Goal: Task Accomplishment & Management: Complete application form

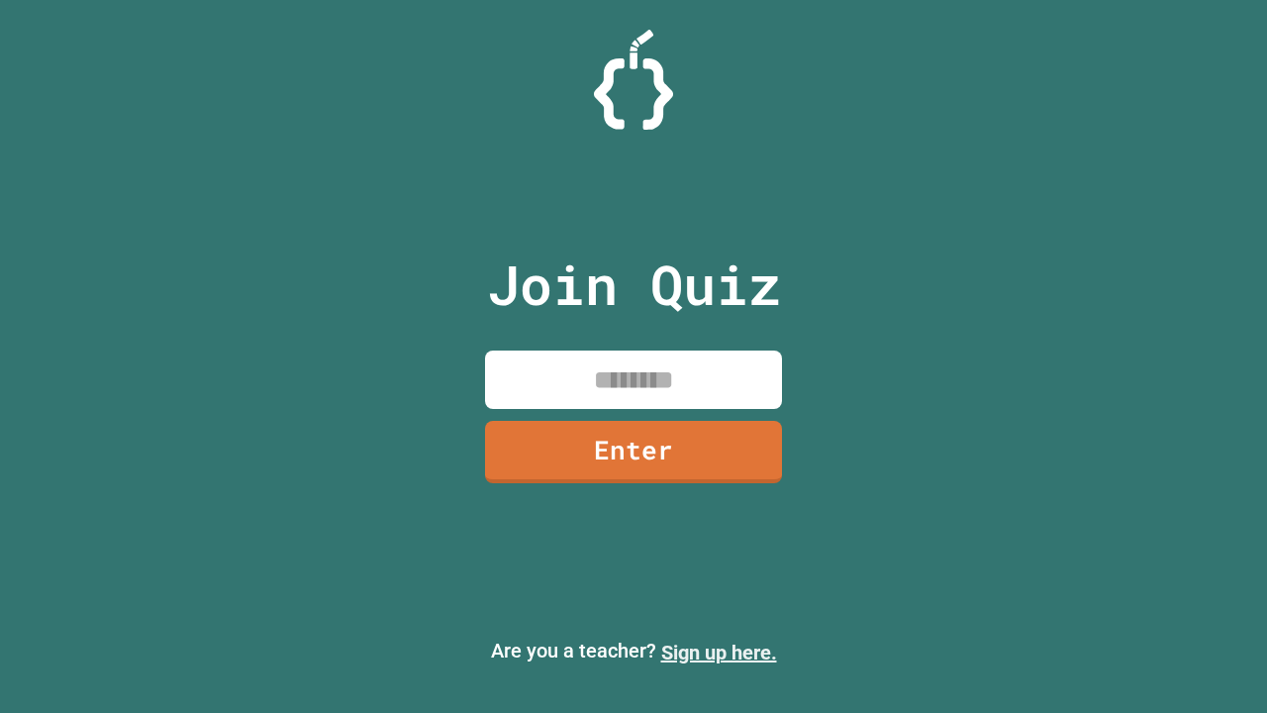
click at [719, 652] on link "Sign up here." at bounding box center [719, 653] width 116 height 24
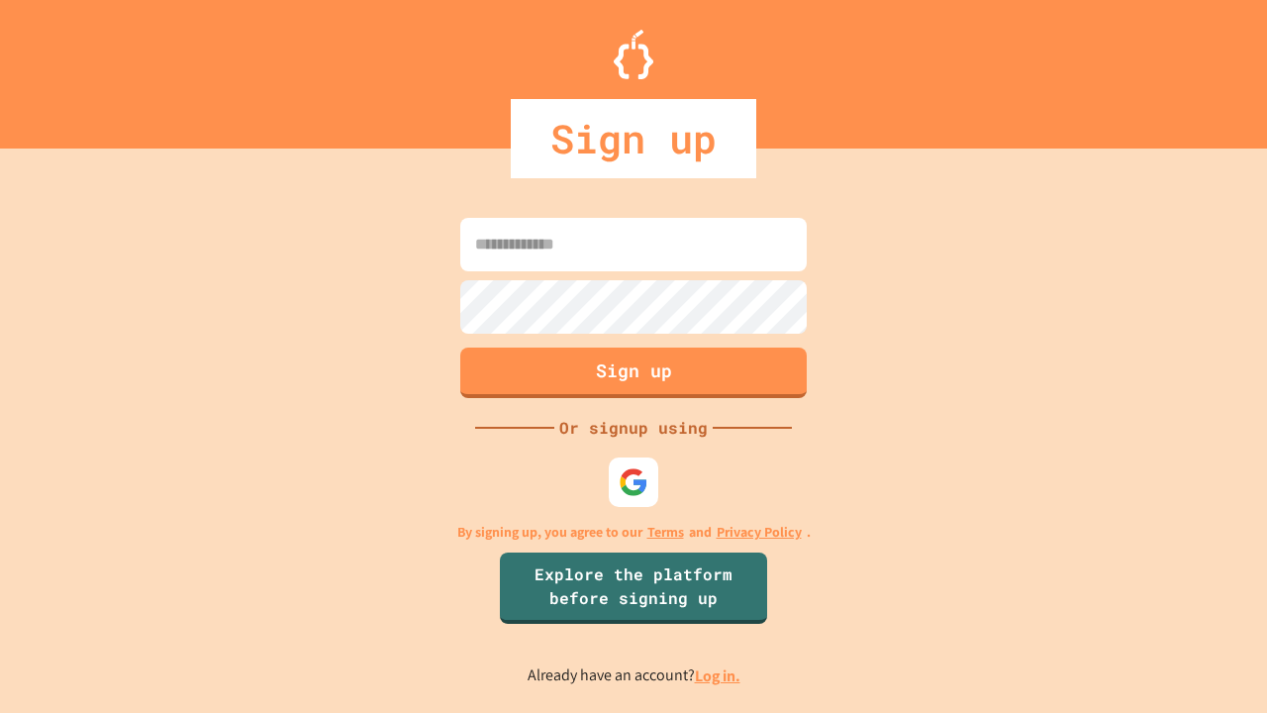
click at [719, 675] on link "Log in." at bounding box center [718, 675] width 46 height 21
